Goal: Information Seeking & Learning: Find specific fact

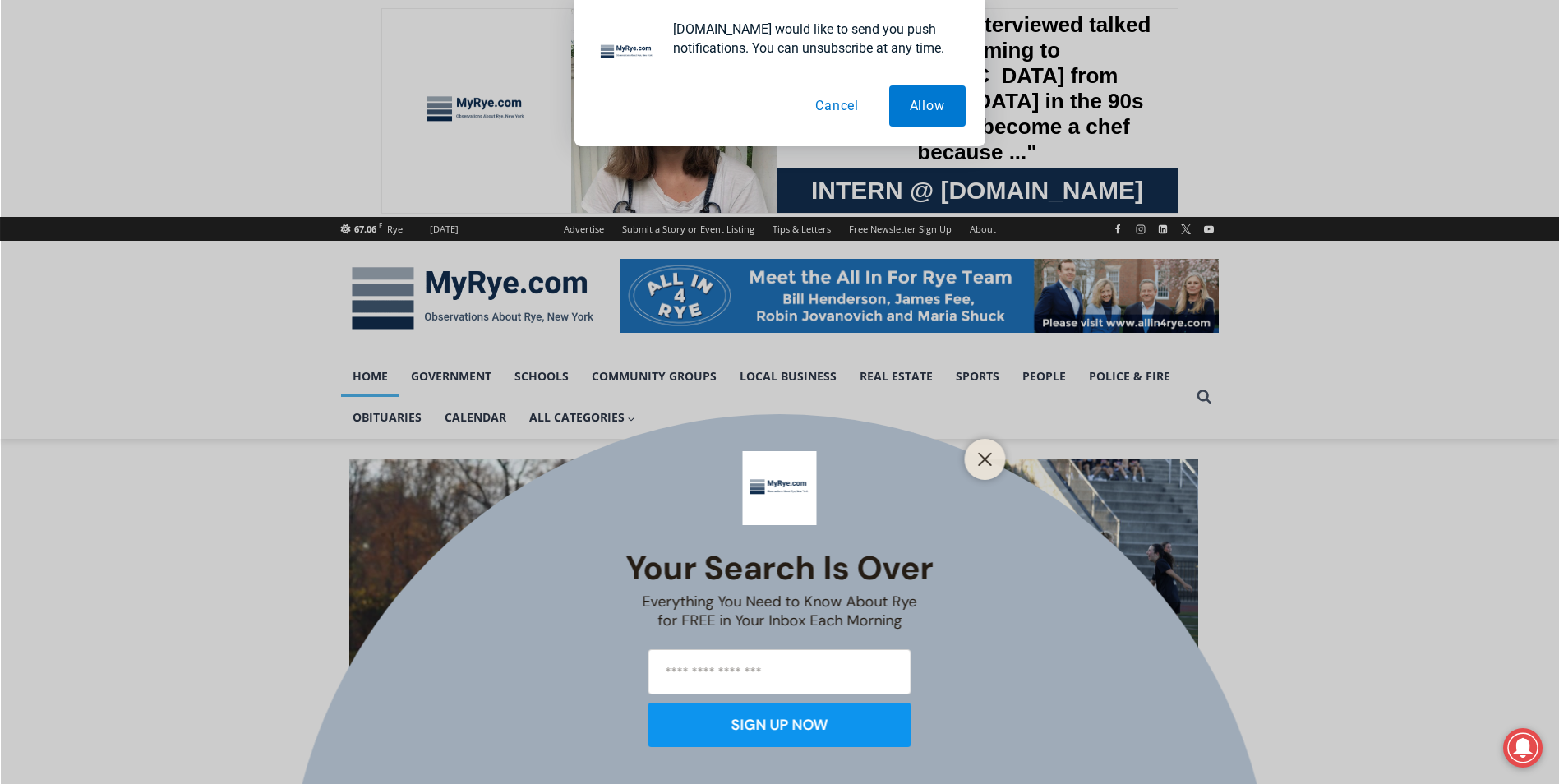
click at [835, 111] on button "Cancel" at bounding box center [837, 107] width 85 height 41
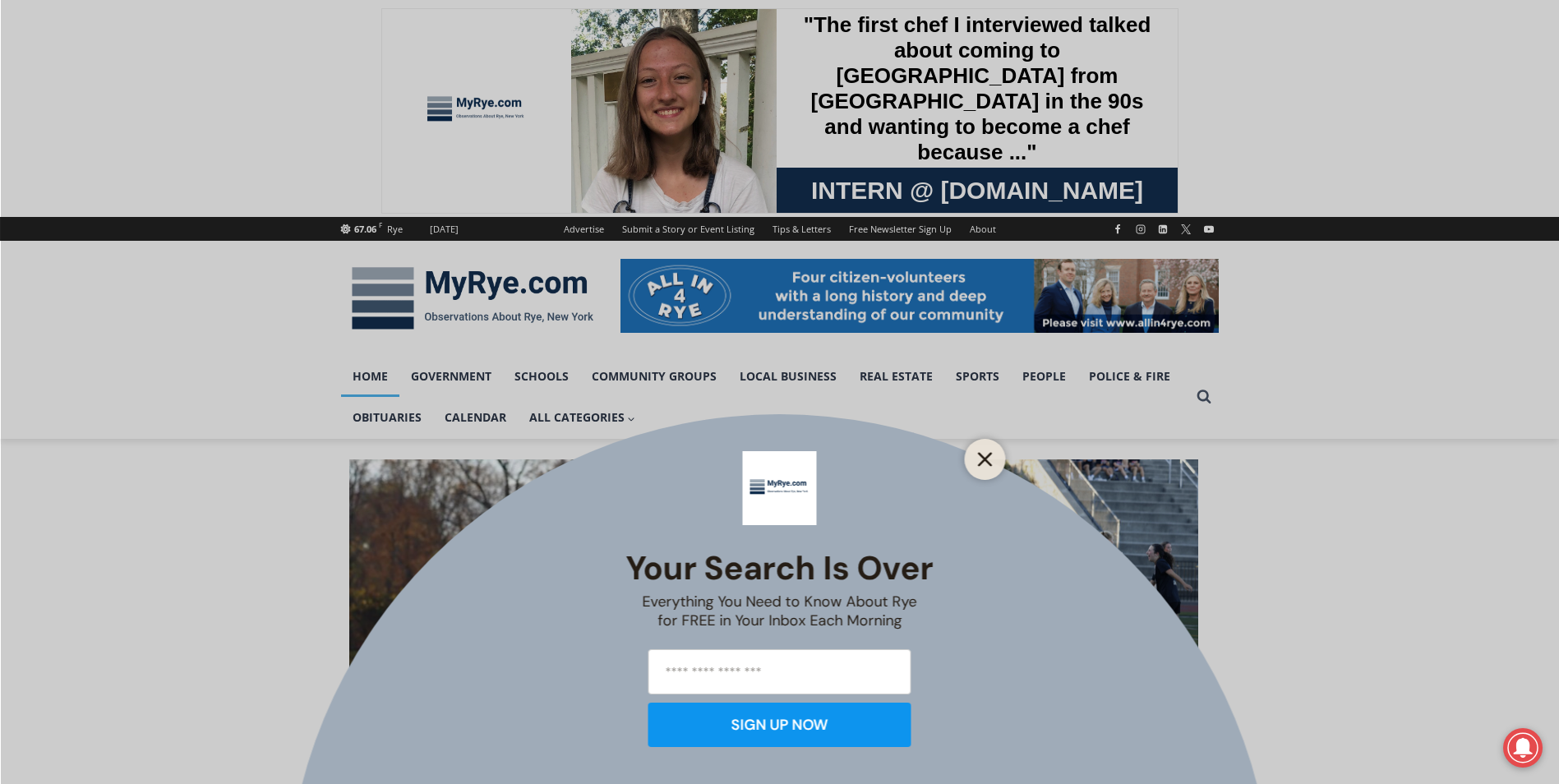
click at [981, 456] on line "Close" at bounding box center [985, 460] width 12 height 12
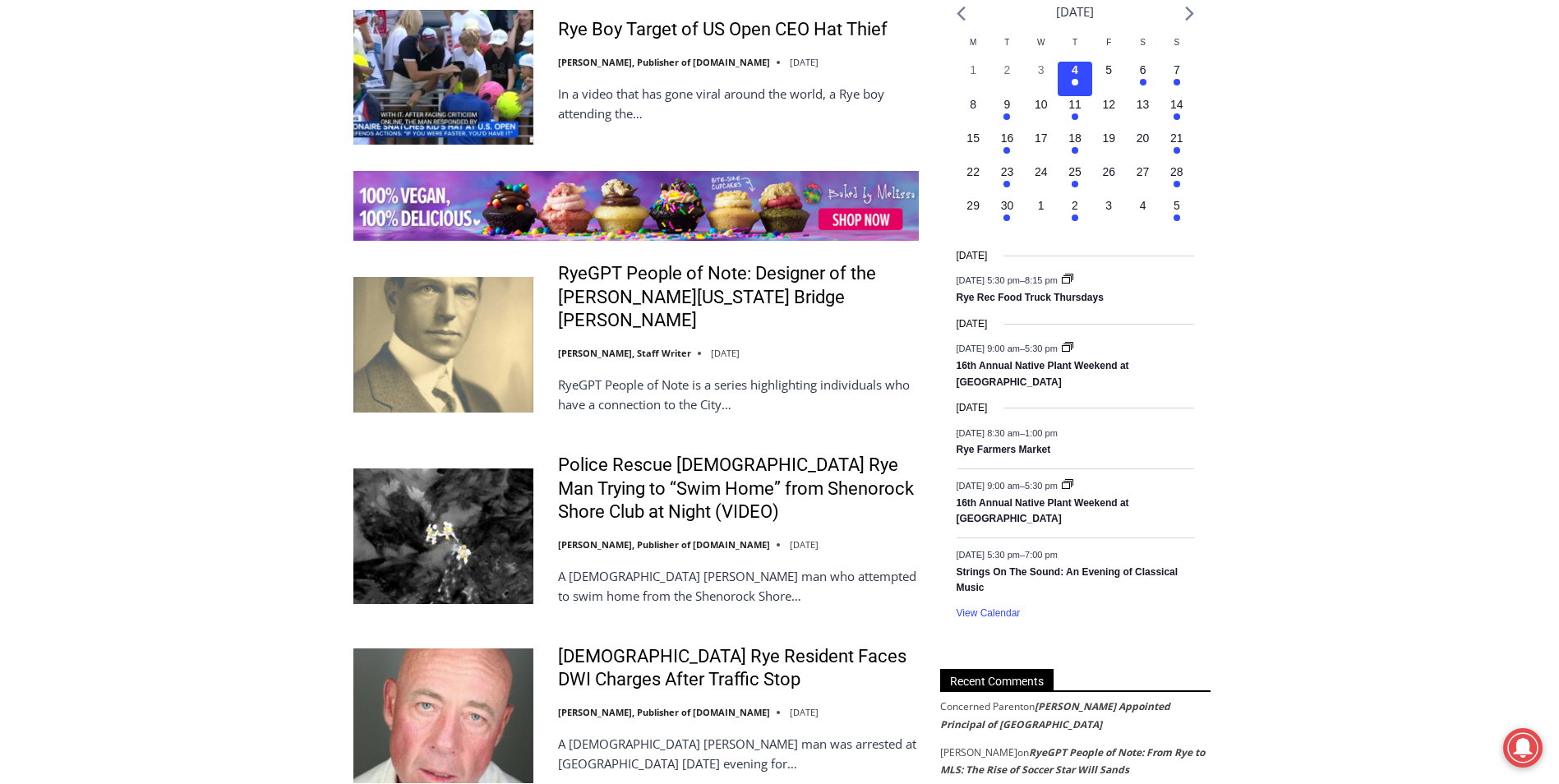
scroll to position [2464, 0]
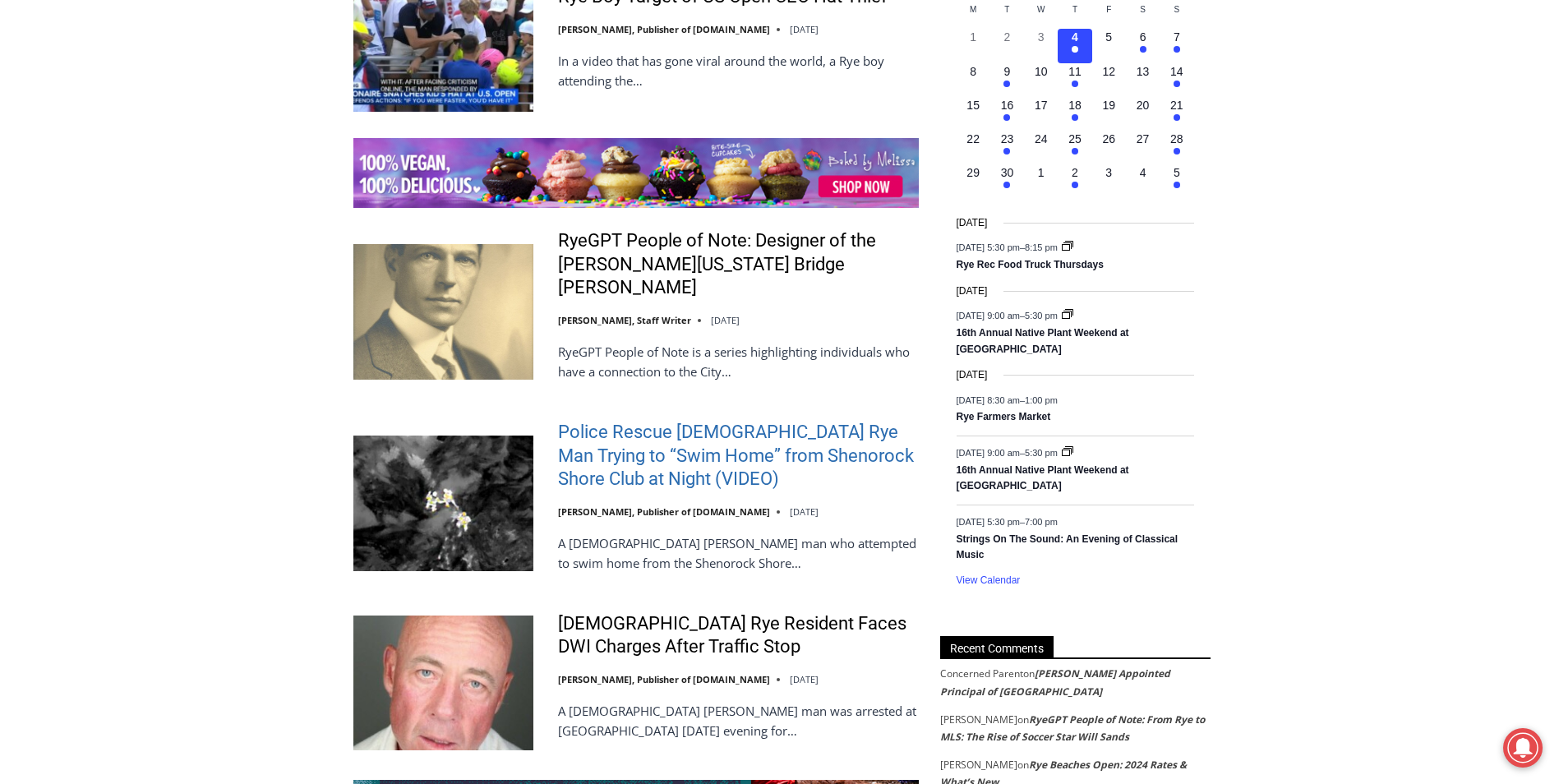
click at [734, 420] on link "Police Rescue [DEMOGRAPHIC_DATA] Rye Man Trying to “Swim Home” from Shenorock S…" at bounding box center [739, 456] width 361 height 71
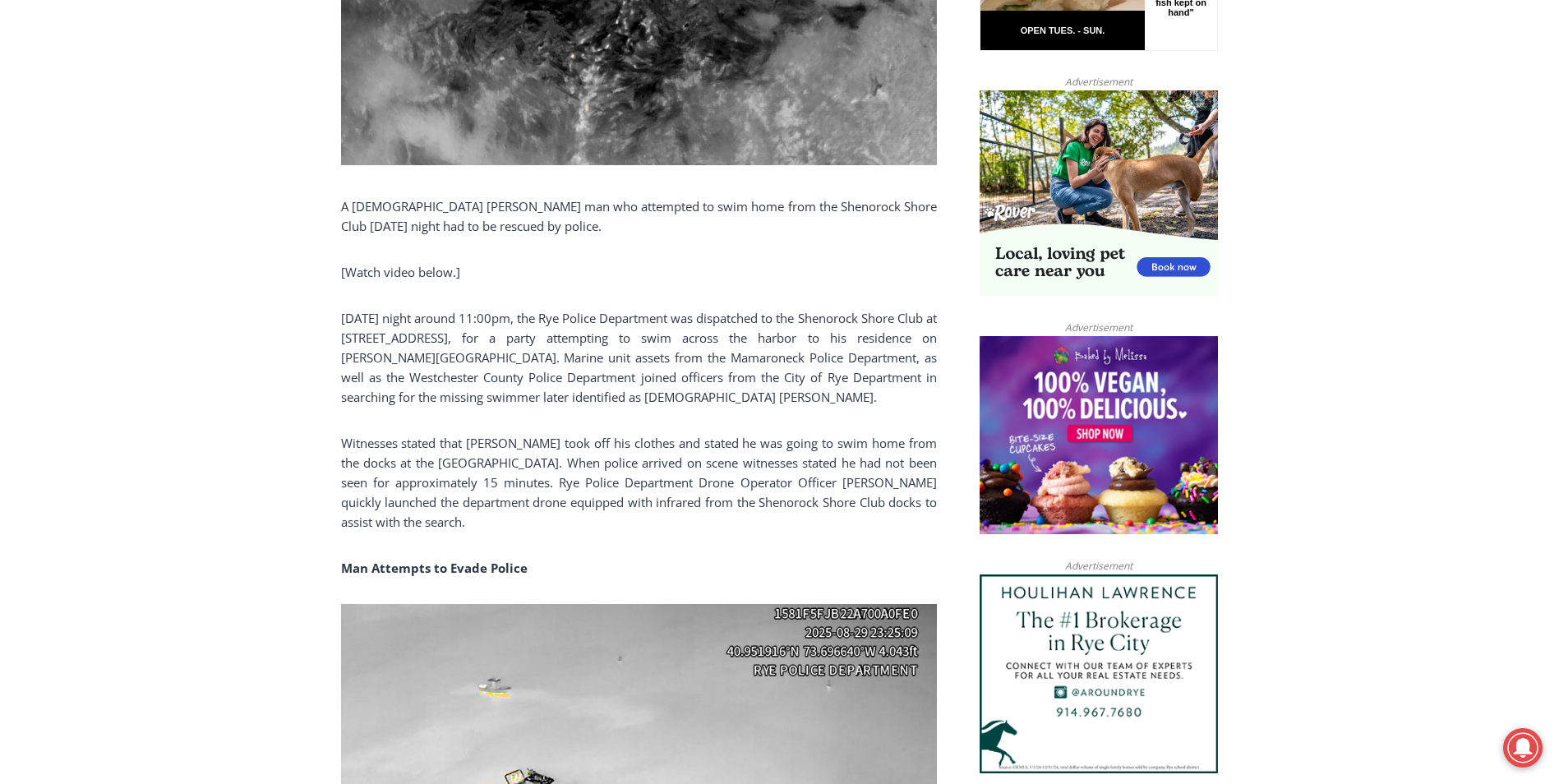
scroll to position [986, 0]
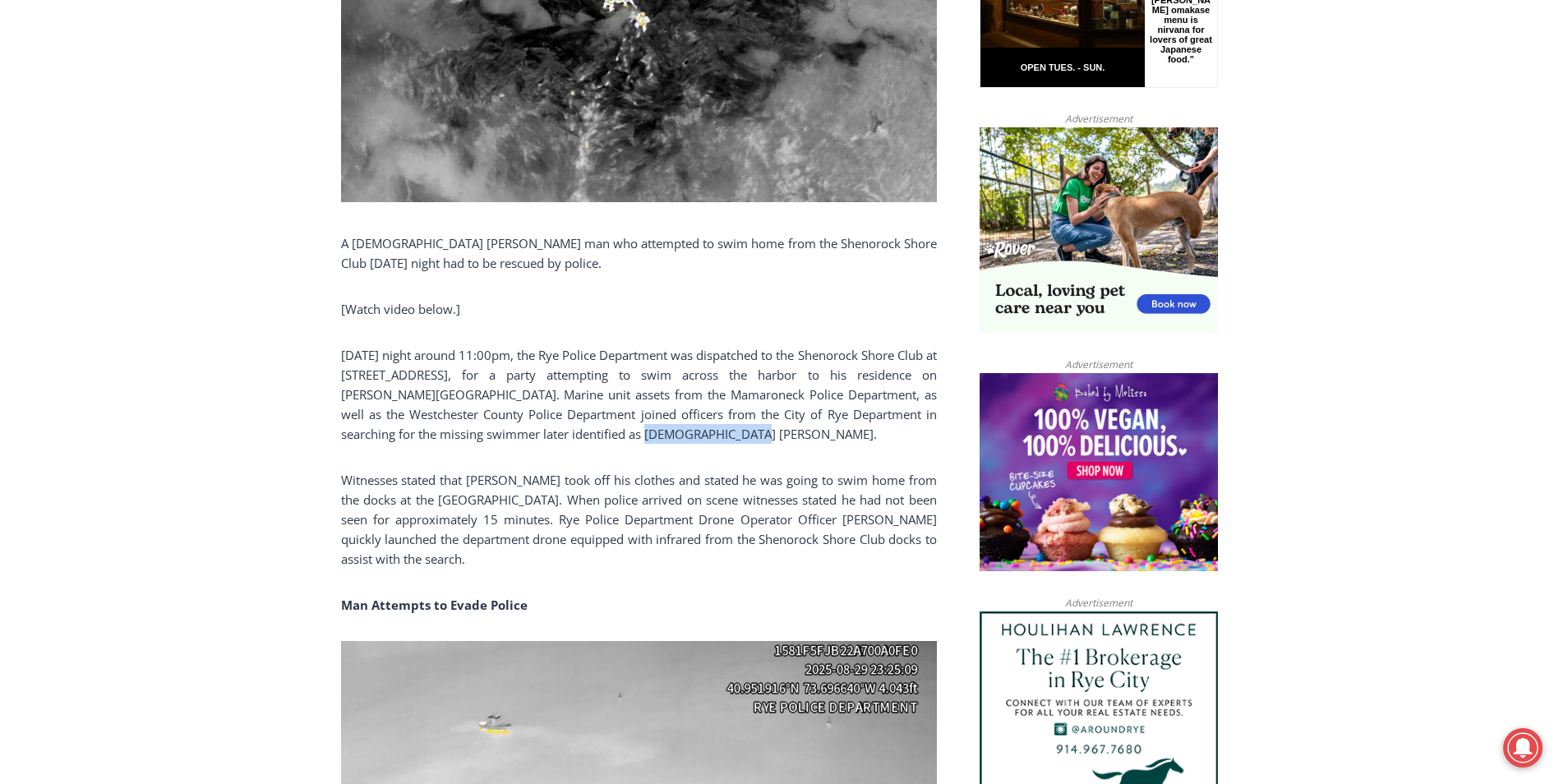
drag, startPoint x: 567, startPoint y: 438, endPoint x: 667, endPoint y: 433, distance: 100.1
click at [667, 433] on p "[DATE] night around 11:00pm, the Rye Police Department was dispatched to the Sh…" at bounding box center [639, 394] width 596 height 99
drag, startPoint x: 667, startPoint y: 433, endPoint x: 653, endPoint y: 433, distance: 14.0
copy p "[PERSON_NAME]"
